Goal: Find specific page/section: Find specific page/section

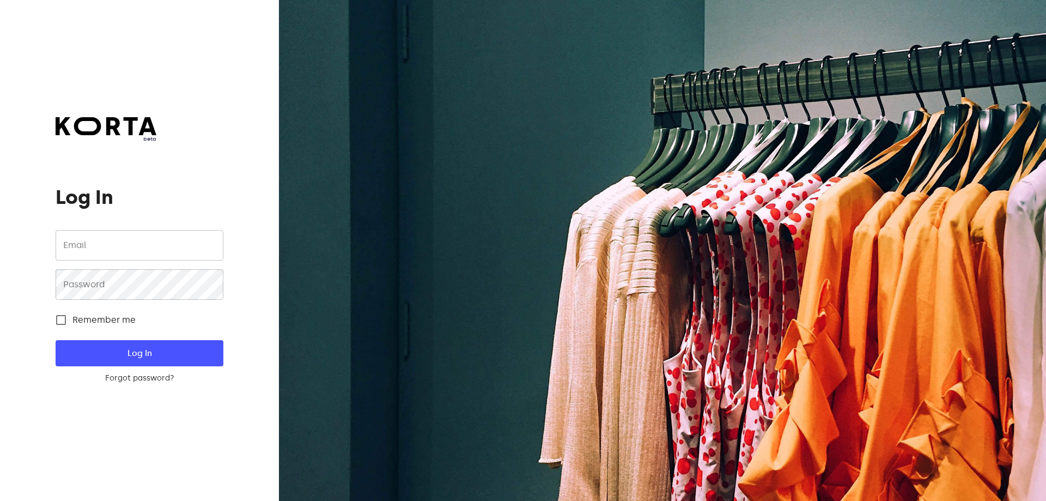
click at [127, 350] on span "Log In" at bounding box center [139, 353] width 132 height 14
type input "[EMAIL_ADDRESS][DOMAIN_NAME]"
click at [136, 354] on span "Log In" at bounding box center [139, 353] width 132 height 14
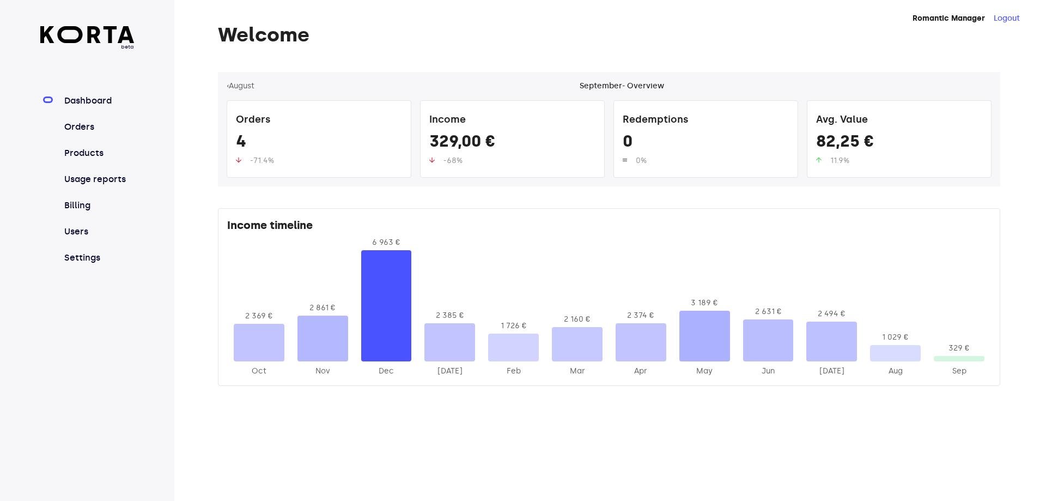
click at [84, 116] on nav "Dashboard Orders Products Usage reports Billing Users Settings" at bounding box center [87, 179] width 94 height 170
click at [87, 126] on link "Orders" at bounding box center [98, 126] width 72 height 13
